Goal: Task Accomplishment & Management: Manage account settings

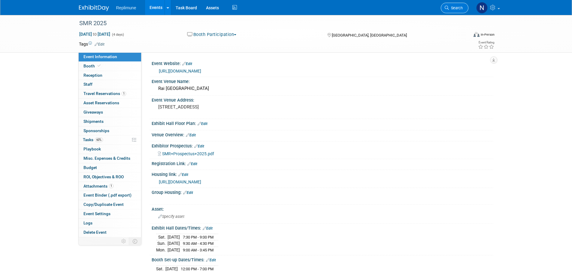
click at [454, 8] on span "Search" at bounding box center [456, 8] width 14 height 5
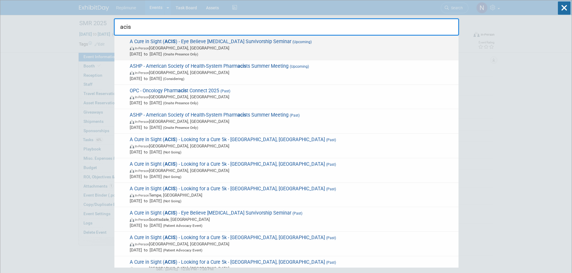
type input "acis"
click at [145, 45] on span "In-Person Raleigh, NC" at bounding box center [293, 48] width 326 height 6
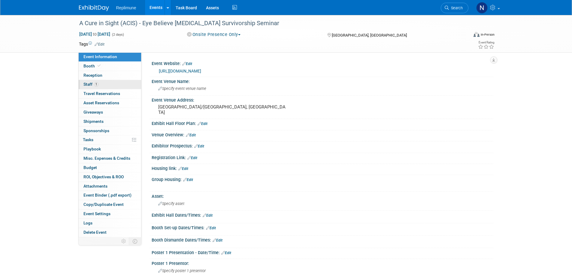
click at [91, 84] on span "Staff 1" at bounding box center [90, 84] width 15 height 5
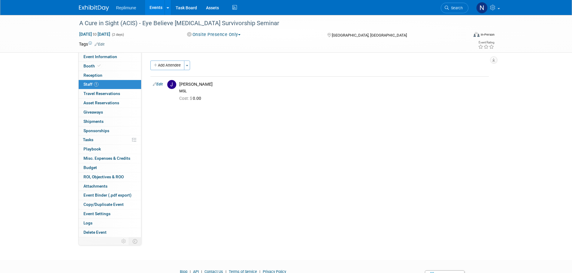
click at [151, 8] on link "Events" at bounding box center [156, 7] width 22 height 15
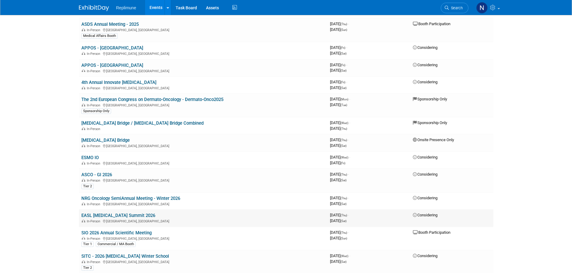
scroll to position [600, 0]
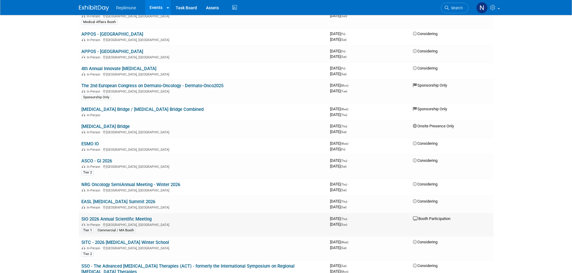
click at [128, 219] on link "SIO 2026 Annual Scientific Meeting" at bounding box center [116, 219] width 70 height 5
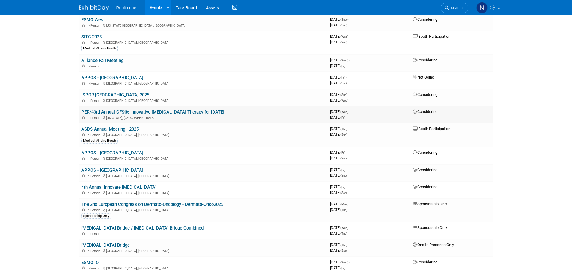
scroll to position [480, 0]
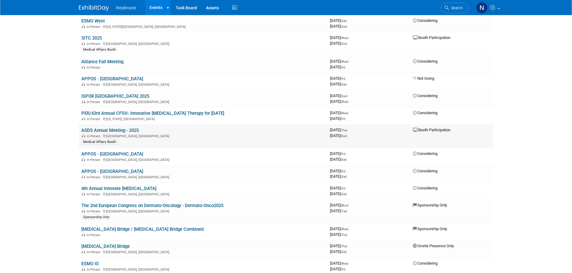
click at [108, 130] on link "ASDS Annual Meeting - 2025" at bounding box center [109, 130] width 57 height 5
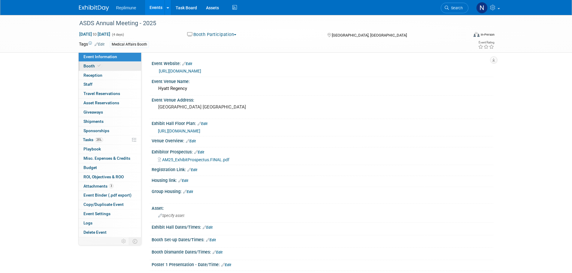
click at [83, 63] on link "Booth" at bounding box center [110, 66] width 62 height 9
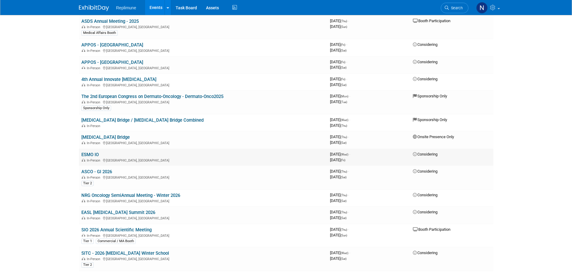
scroll to position [630, 0]
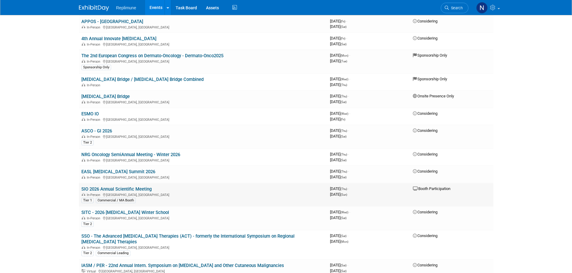
click at [118, 188] on link "SIO 2026 Annual Scientific Meeting" at bounding box center [116, 189] width 70 height 5
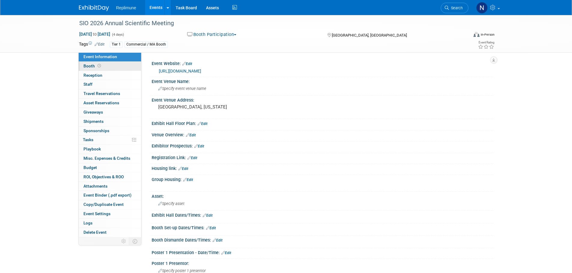
click at [88, 65] on span "Booth" at bounding box center [92, 66] width 19 height 5
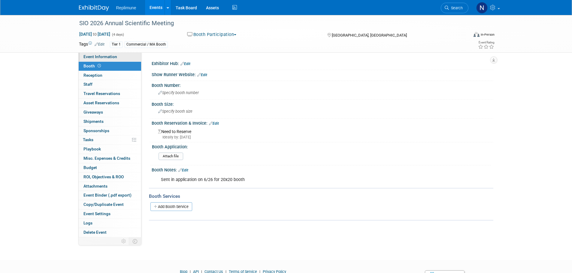
click at [101, 57] on span "Event Information" at bounding box center [100, 56] width 34 height 5
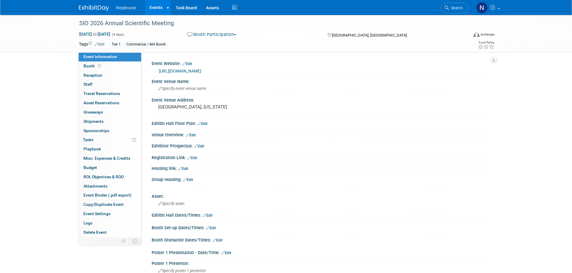
click at [158, 44] on div "Commercial / MA Booth" at bounding box center [146, 44] width 43 height 6
click at [119, 45] on div "Tier 1" at bounding box center [116, 44] width 13 height 6
click at [102, 44] on link "Edit" at bounding box center [100, 44] width 10 height 4
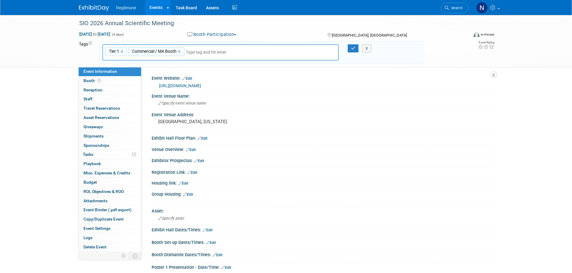
click at [180, 51] on link "×" at bounding box center [180, 51] width 4 height 7
type input "Tier 1"
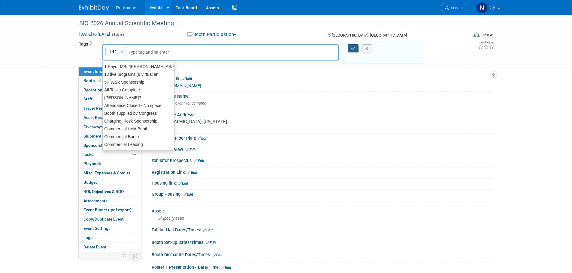
click at [352, 50] on icon "button" at bounding box center [353, 49] width 4 height 4
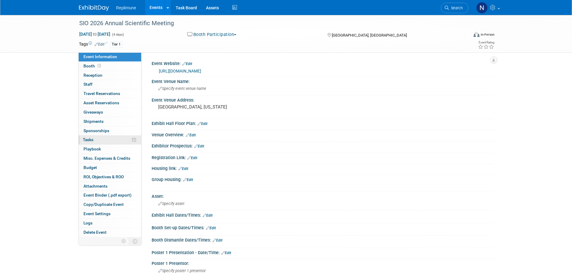
click at [86, 137] on link "0% Tasks 0%" at bounding box center [110, 140] width 62 height 9
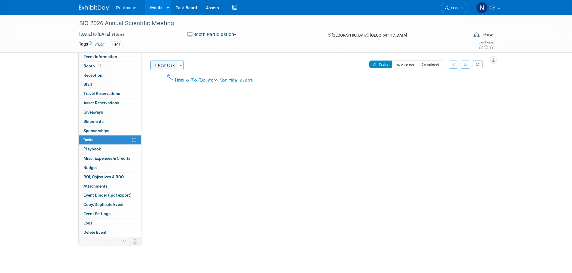
click at [157, 65] on icon "button" at bounding box center [156, 66] width 4 height 4
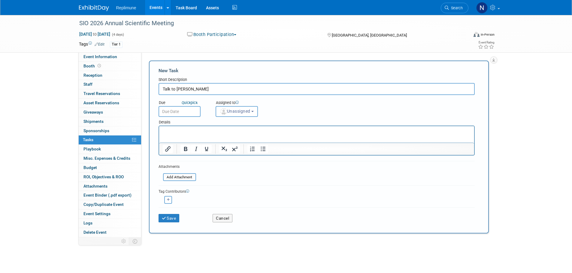
type input "Talk to Suneel"
click at [180, 112] on input "text" at bounding box center [180, 111] width 42 height 11
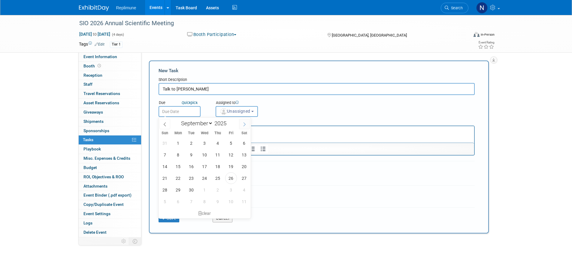
click at [244, 122] on icon at bounding box center [244, 124] width 4 height 4
click at [245, 124] on icon at bounding box center [244, 124] width 4 height 4
select select "10"
click at [229, 179] on span "21" at bounding box center [231, 179] width 12 height 12
type input "Nov 21, 2025"
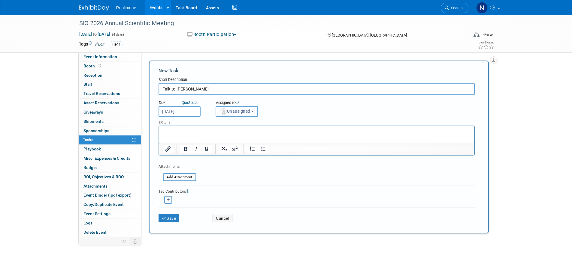
click at [240, 116] on button "Unassigned" at bounding box center [237, 111] width 43 height 11
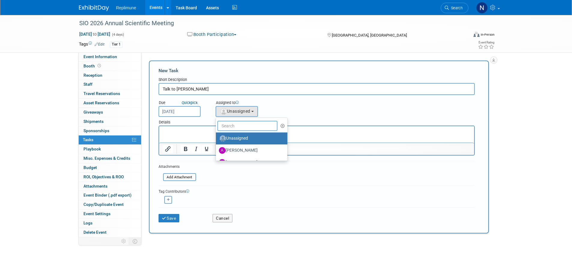
click at [236, 125] on input "text" at bounding box center [247, 126] width 60 height 10
type input "Nicole"
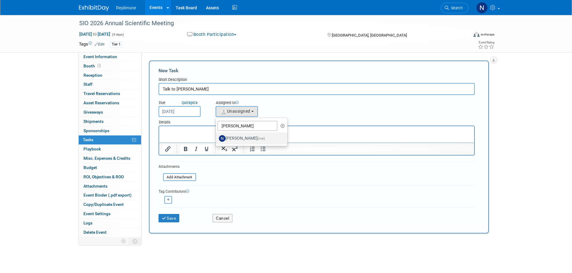
drag, startPoint x: 248, startPoint y: 137, endPoint x: 87, endPoint y: 14, distance: 202.7
click at [248, 137] on label "Nicole Schaeffner (me)" at bounding box center [250, 139] width 63 height 10
click at [217, 137] on input "Nicole Schaeffner (me)" at bounding box center [215, 138] width 4 height 4
select select "ac887367-ed62-4216-a2e2-0a03cef3d40b"
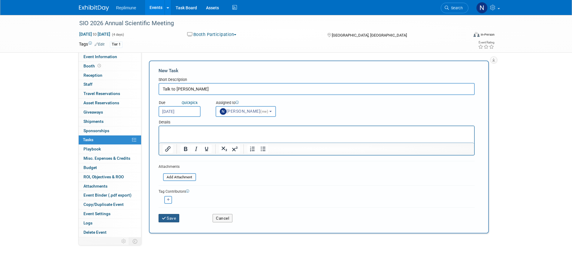
click at [173, 219] on button "Save" at bounding box center [169, 218] width 21 height 8
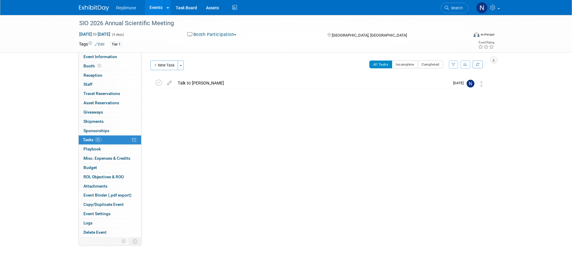
click at [156, 6] on link "Events" at bounding box center [156, 7] width 22 height 15
